Goal: Task Accomplishment & Management: Manage account settings

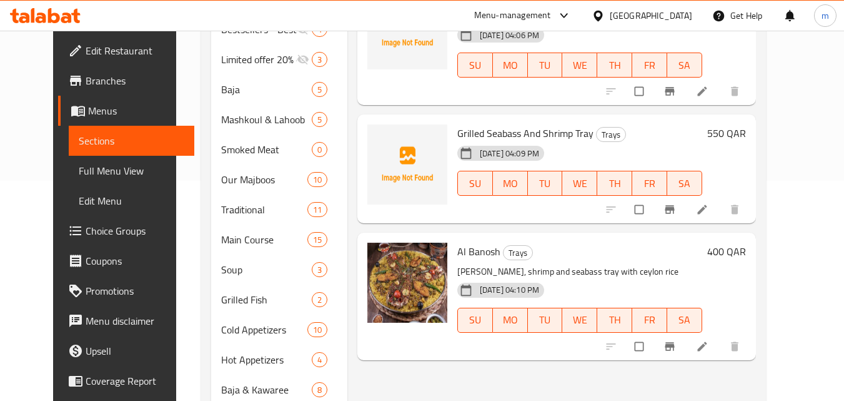
scroll to position [187, 0]
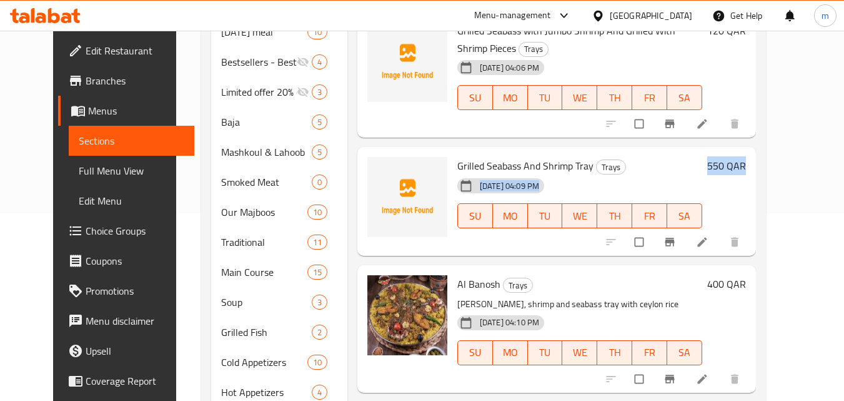
drag, startPoint x: 754, startPoint y: 155, endPoint x: 800, endPoint y: 154, distance: 45.6
click at [751, 154] on div "Grilled Seabass And Shrimp Tray Trays [DATE] 04:09 PM SU MO TU WE TH FR SA 550 …" at bounding box center [601, 201] width 299 height 99
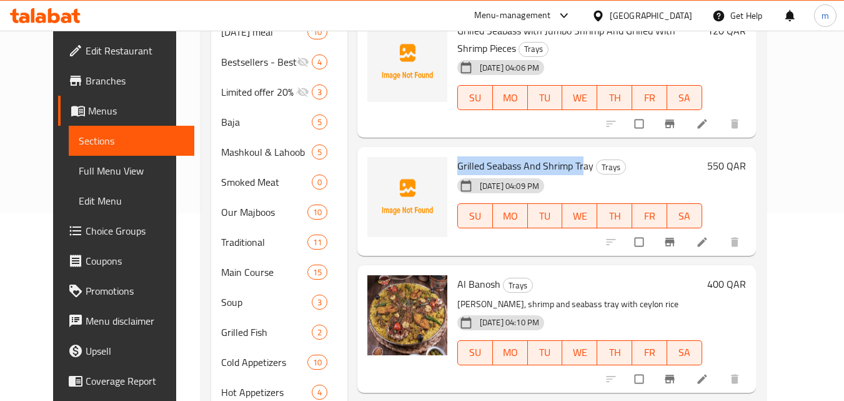
drag, startPoint x: 442, startPoint y: 151, endPoint x: 567, endPoint y: 151, distance: 125.0
click at [567, 152] on div "Grilled Seabass And Shrimp Tray Trays [DATE] 04:09 PM SU MO TU WE TH FR SA" at bounding box center [579, 201] width 255 height 99
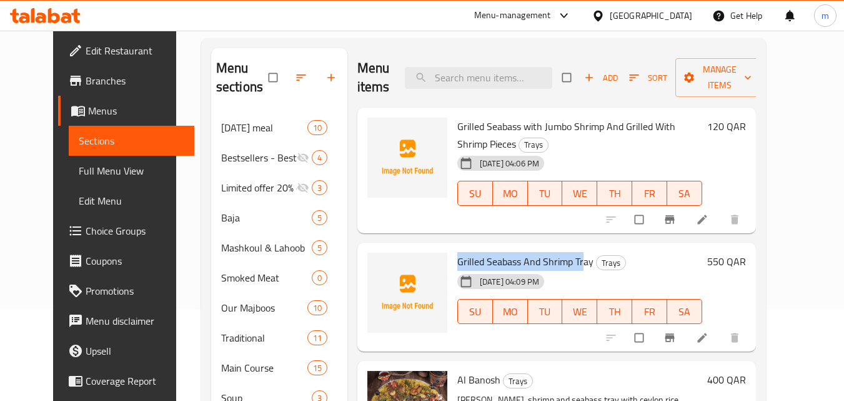
scroll to position [250, 0]
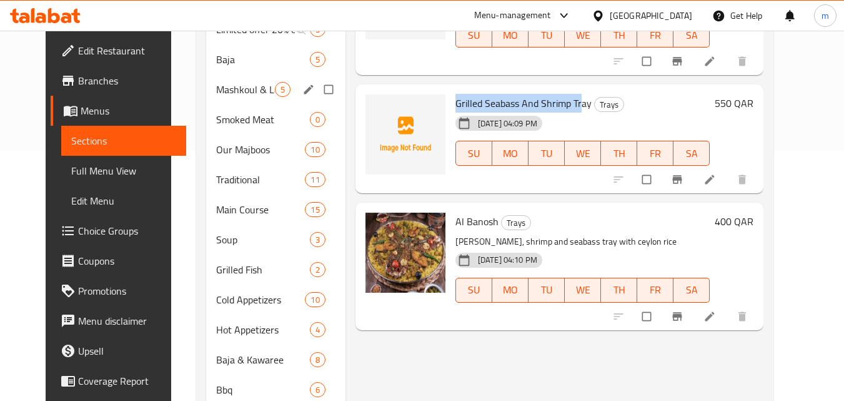
click at [206, 100] on div "Mashkoul & Lahoob 5" at bounding box center [275, 89] width 139 height 30
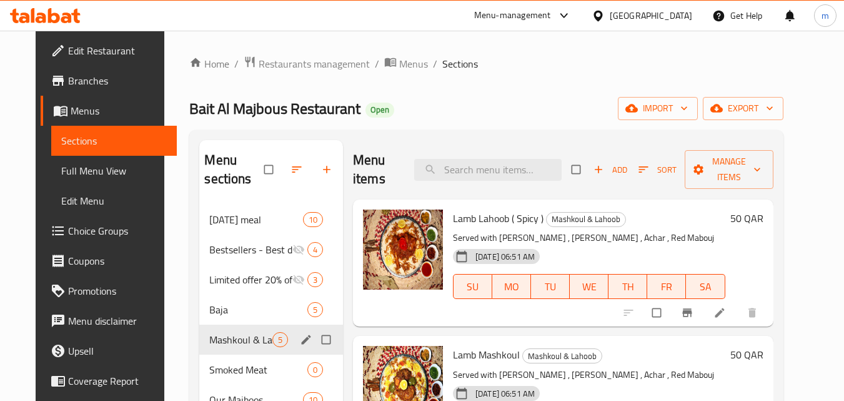
scroll to position [62, 0]
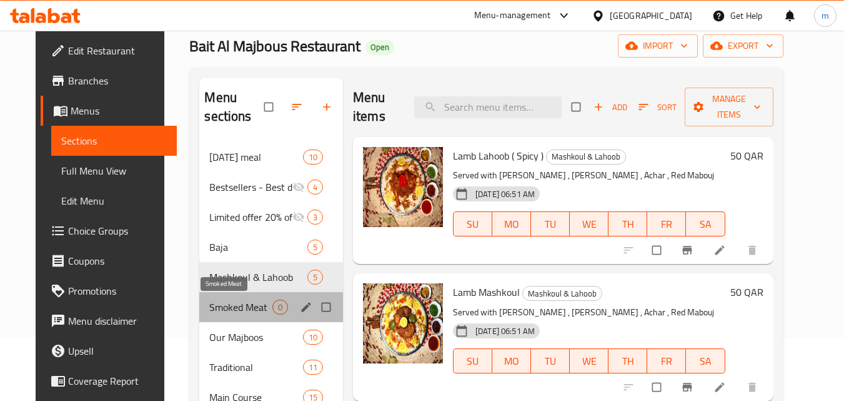
click at [214, 300] on span "Smoked Meat" at bounding box center [240, 306] width 62 height 15
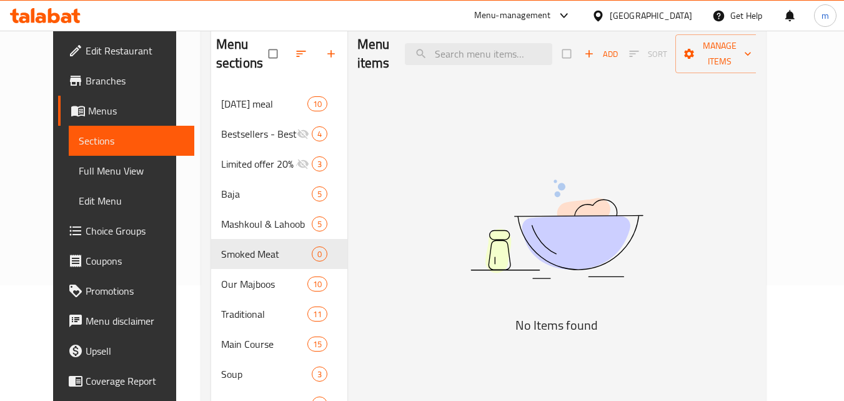
scroll to position [187, 0]
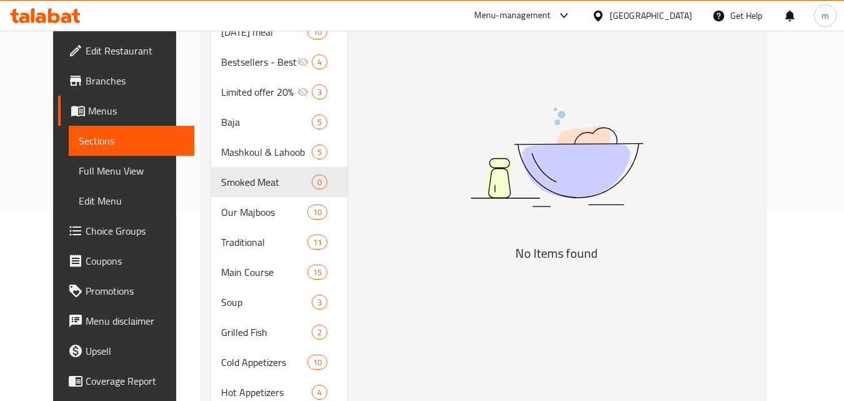
click at [221, 207] on span "Our Majboos" at bounding box center [264, 211] width 86 height 15
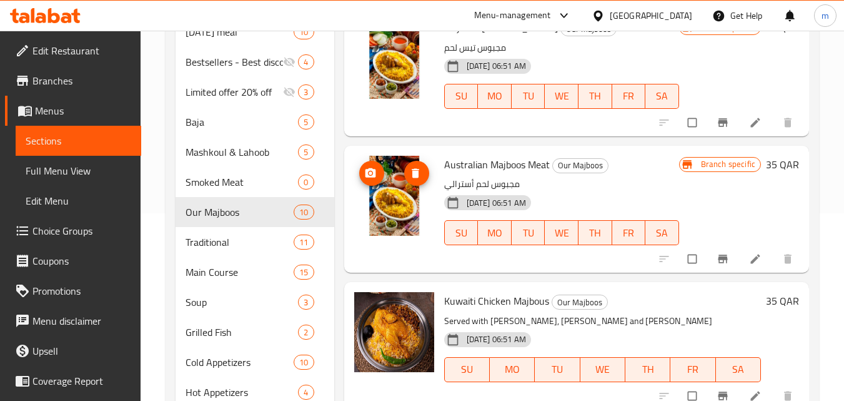
scroll to position [433, 0]
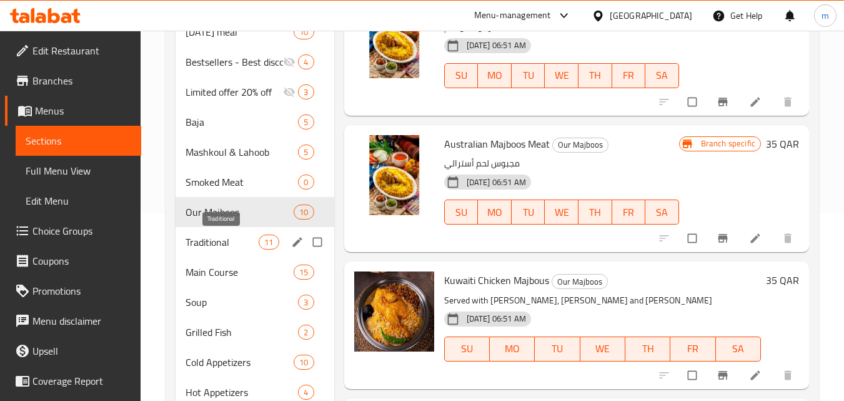
click at [214, 240] on span "Traditional" at bounding box center [222, 241] width 73 height 15
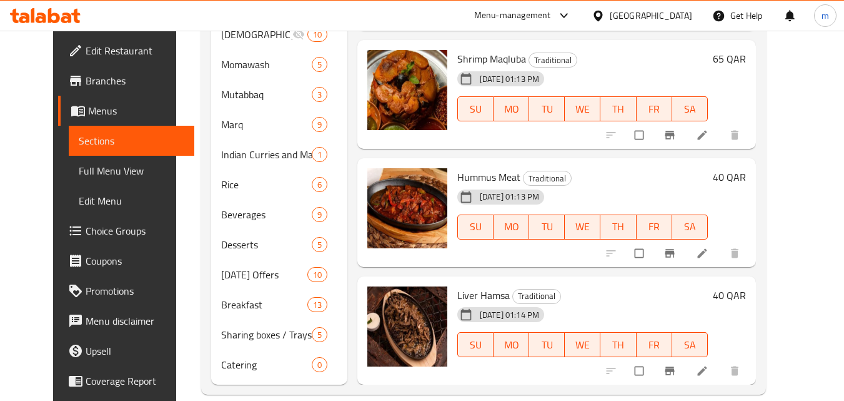
scroll to position [804, 0]
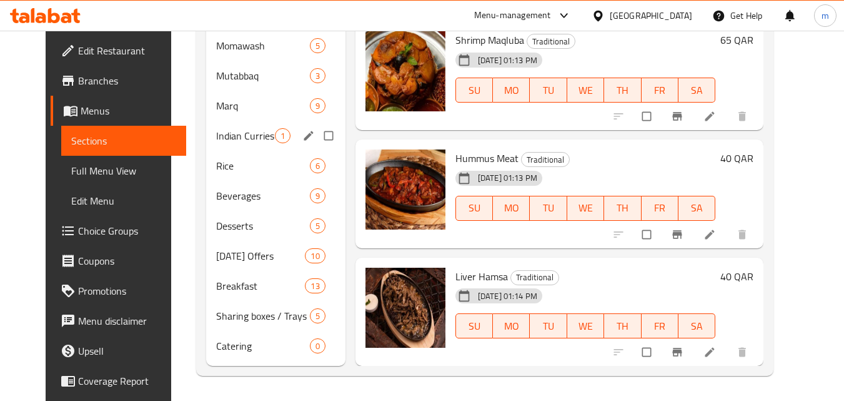
click at [210, 144] on div "Indian Curries and Masala 1" at bounding box center [275, 136] width 139 height 30
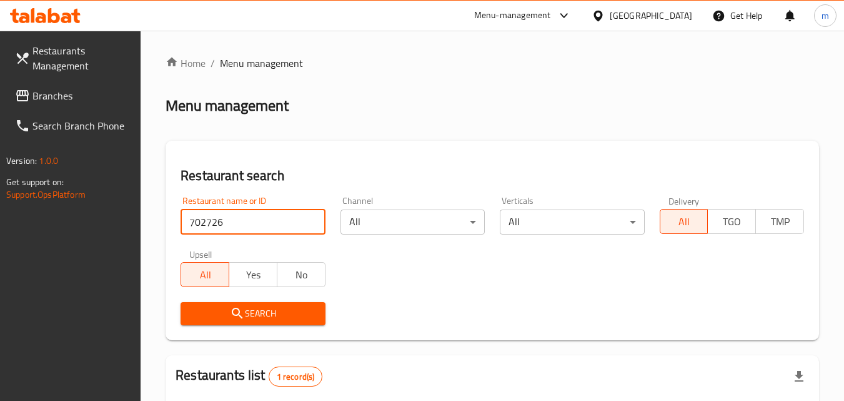
scroll to position [157, 0]
